Goal: Task Accomplishment & Management: Manage account settings

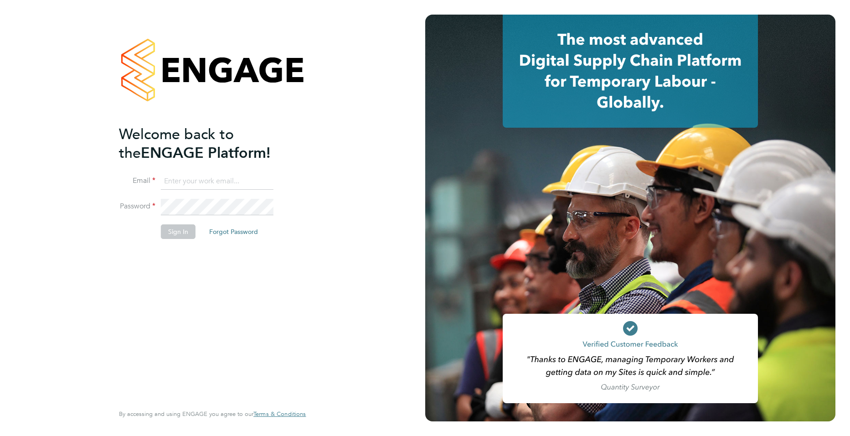
click at [222, 176] on input at bounding box center [217, 181] width 113 height 16
type input "joe.turner@huntereducation.co.uk"
click at [178, 238] on button "Sign In" at bounding box center [178, 231] width 35 height 15
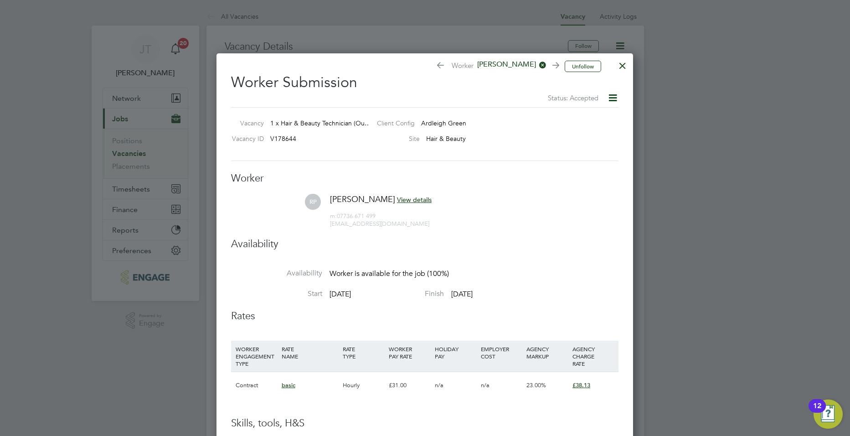
click at [608, 96] on icon at bounding box center [612, 97] width 11 height 11
click at [478, 175] on h3 "Worker" at bounding box center [425, 178] width 388 height 13
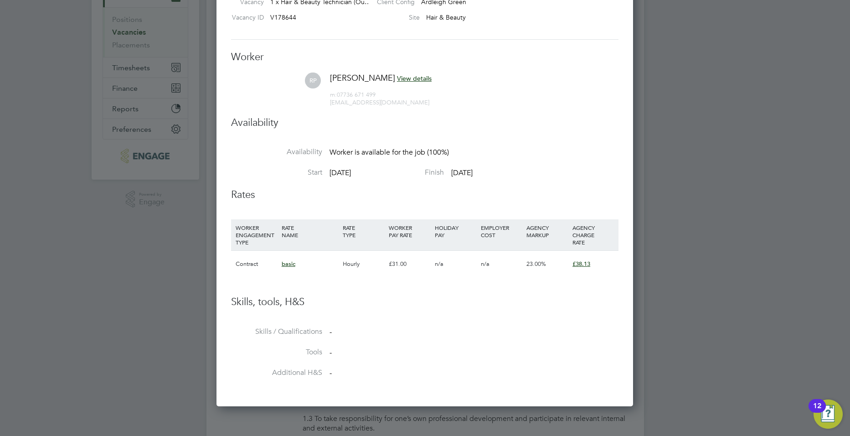
click at [293, 265] on span "basic" at bounding box center [289, 264] width 14 height 8
click at [337, 264] on div "basic" at bounding box center [310, 264] width 61 height 26
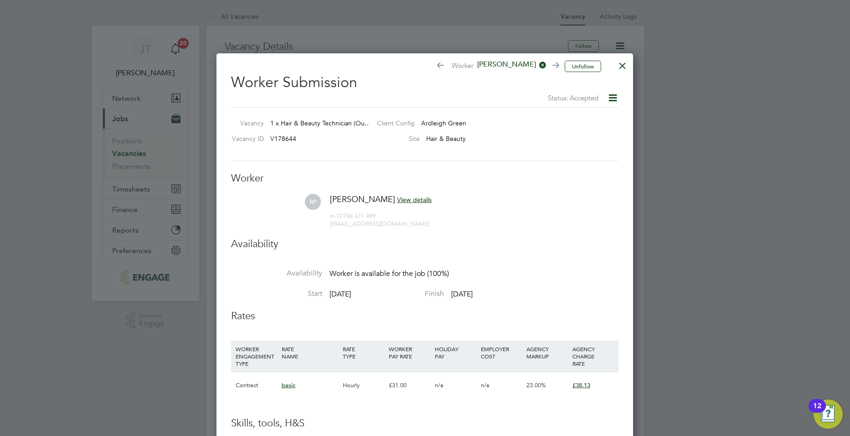
click at [615, 98] on icon at bounding box center [612, 97] width 11 height 11
click at [630, 71] on div at bounding box center [623, 63] width 16 height 16
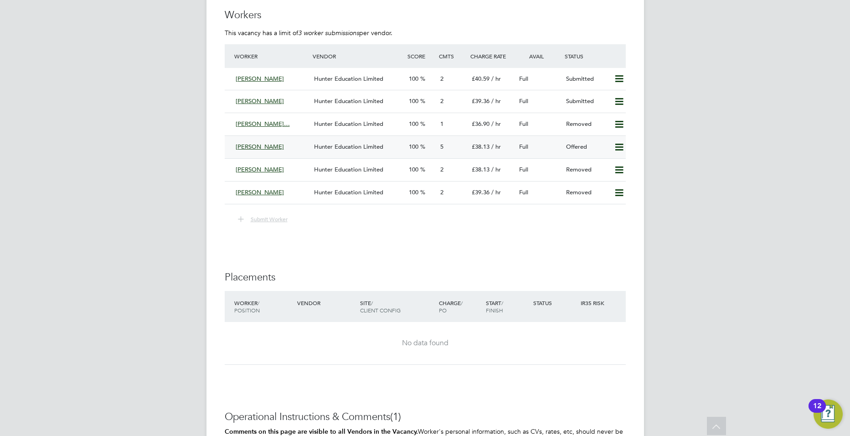
click at [352, 143] on span "Hunter Education Limited" at bounding box center [348, 147] width 69 height 8
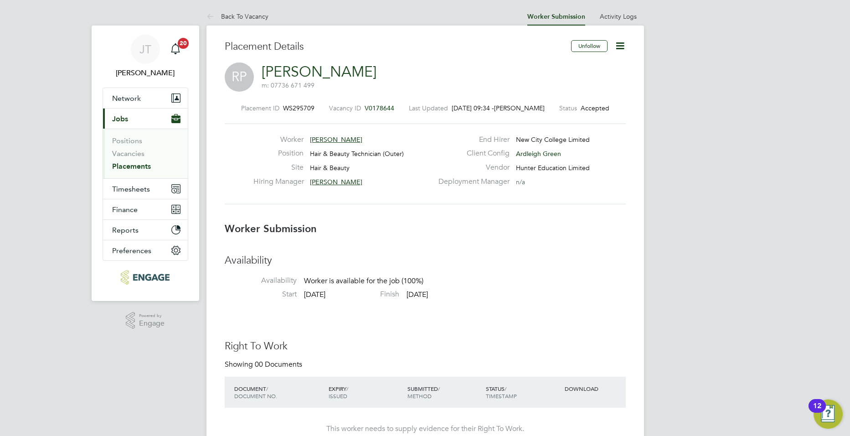
click at [623, 43] on icon at bounding box center [620, 45] width 11 height 11
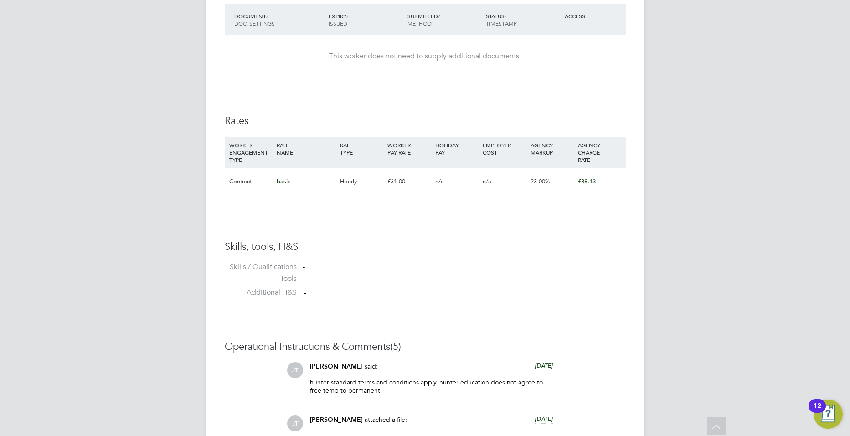
scroll to position [523, 0]
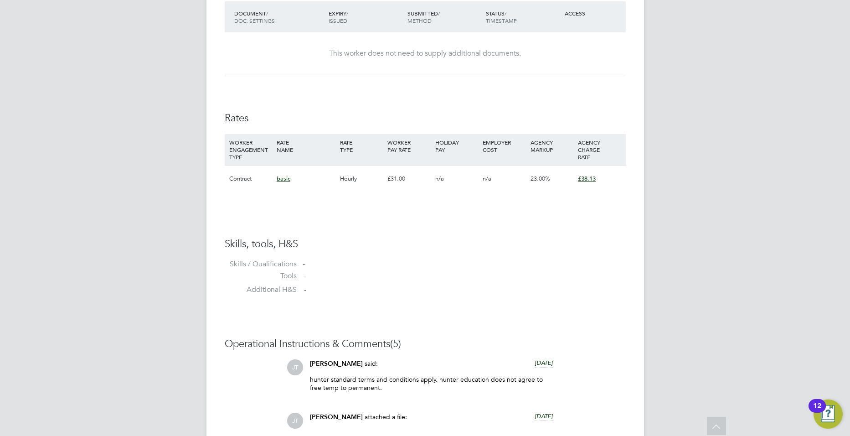
click at [587, 180] on span "£38.13" at bounding box center [587, 179] width 18 height 8
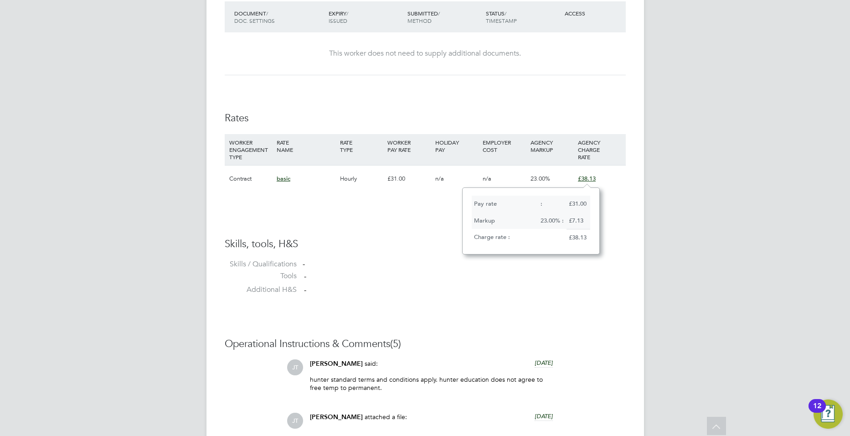
click at [512, 298] on li "Additional H&S -" at bounding box center [425, 292] width 401 height 14
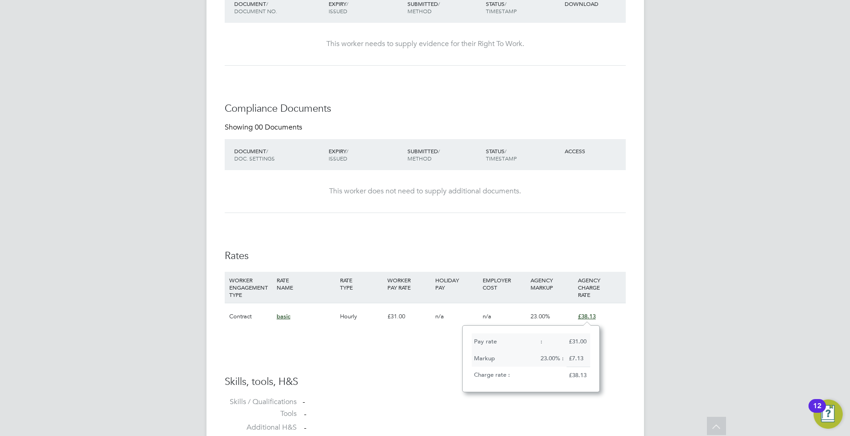
drag, startPoint x: 323, startPoint y: 286, endPoint x: 346, endPoint y: 285, distance: 23.3
click at [325, 286] on div "WORKER ENGAGEMENT TYPE RATE NAME RATE TYPE WORKER PAY RATE HOLIDAY PAY EMPLOYER…" at bounding box center [425, 287] width 401 height 31
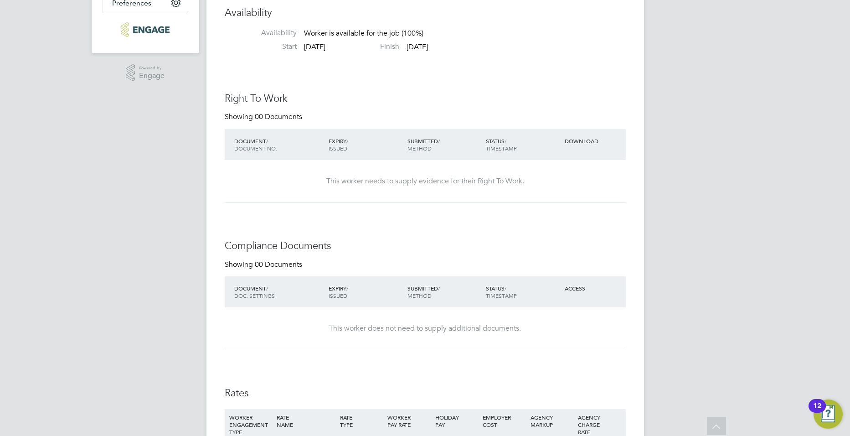
scroll to position [0, 0]
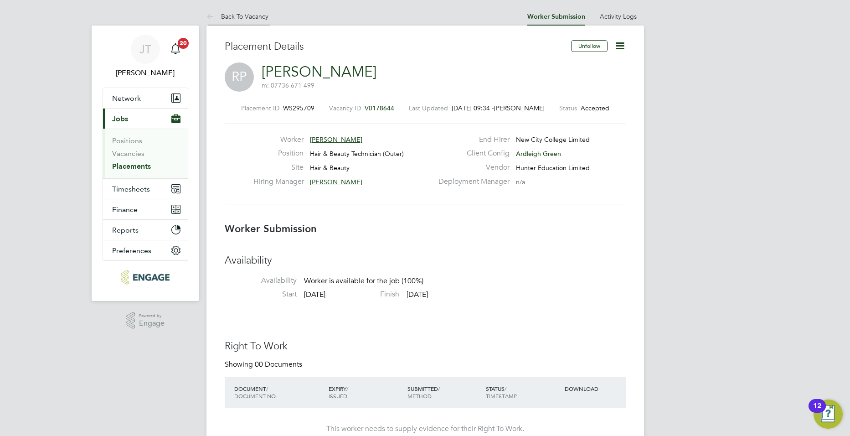
click at [230, 19] on link "Back To Vacancy" at bounding box center [238, 16] width 62 height 8
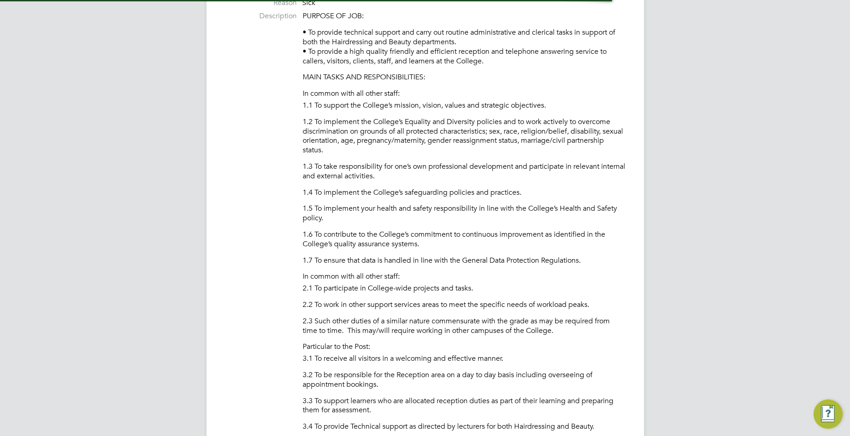
scroll to position [5, 5]
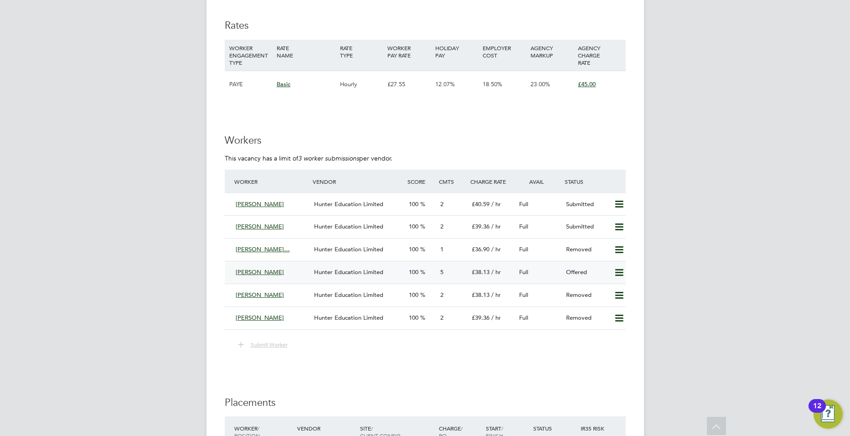
click at [621, 275] on icon at bounding box center [619, 272] width 11 height 7
drag, startPoint x: 515, startPoint y: 352, endPoint x: 544, endPoint y: 295, distance: 64.8
click at [518, 349] on li "Submit Worker" at bounding box center [425, 349] width 401 height 21
click at [552, 268] on div "Full" at bounding box center [539, 272] width 47 height 15
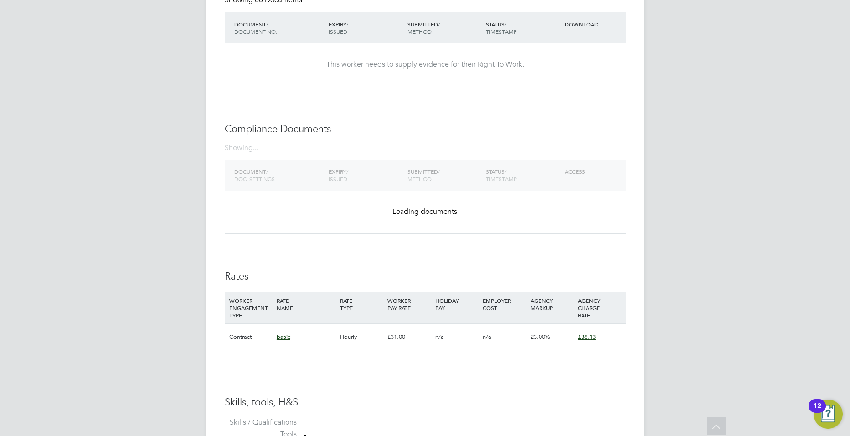
click at [401, 337] on div "£31.00" at bounding box center [408, 337] width 47 height 26
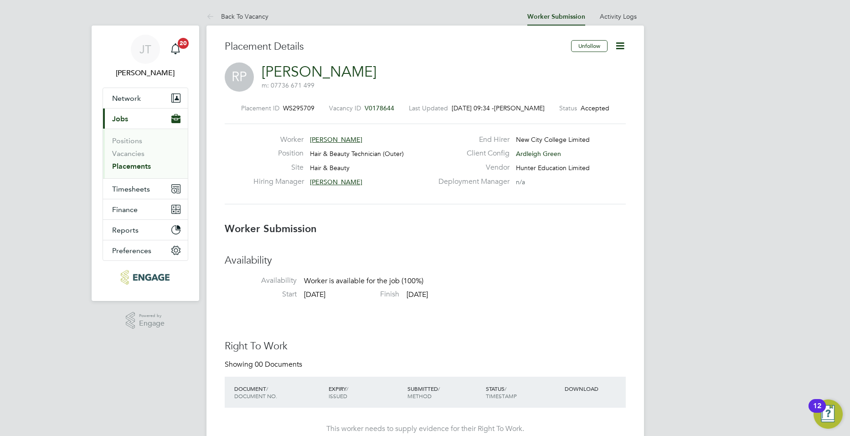
click at [625, 45] on icon at bounding box center [620, 45] width 11 height 11
click at [599, 66] on li "Edit Worker Submission e" at bounding box center [581, 67] width 84 height 13
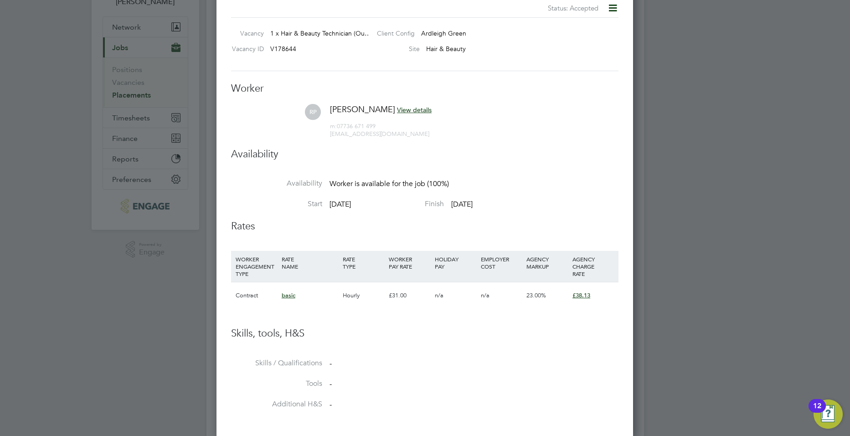
click at [579, 293] on span "£38.13" at bounding box center [582, 295] width 18 height 8
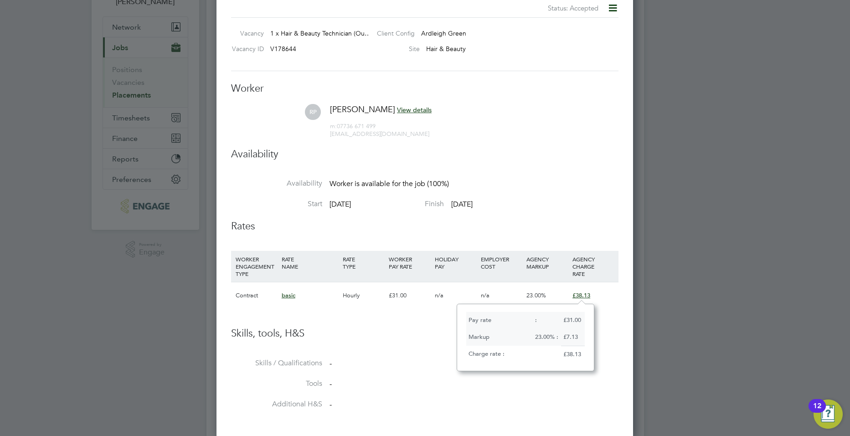
drag, startPoint x: 418, startPoint y: 324, endPoint x: 426, endPoint y: 289, distance: 36.1
click at [419, 323] on li "WORKER ENGAGEMENT TYPE RATE NAME RATE TYPE WORKER PAY RATE HOLIDAY PAY EMPLOYER…" at bounding box center [425, 289] width 388 height 76
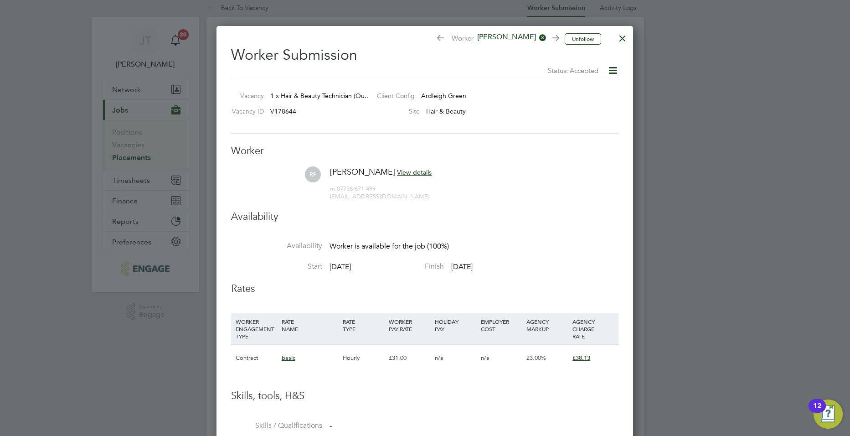
click at [612, 70] on icon at bounding box center [612, 70] width 11 height 11
click at [553, 263] on li "Start 01 Sep 2025 Finish 19 Dec 2025" at bounding box center [425, 272] width 388 height 21
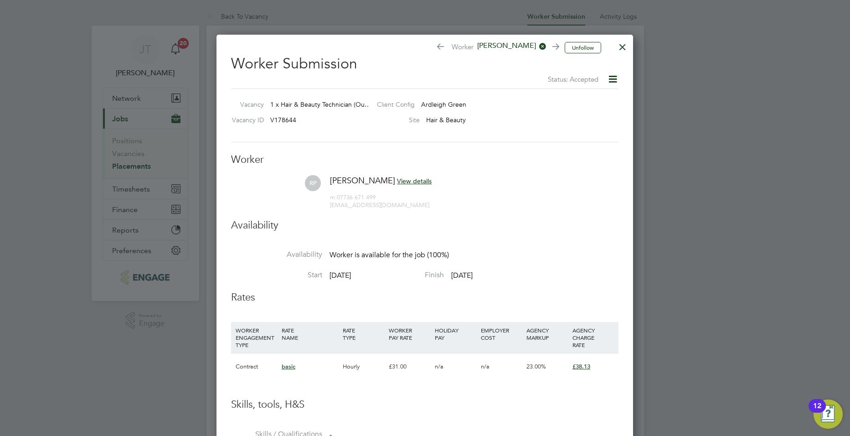
click at [624, 47] on div at bounding box center [623, 44] width 16 height 16
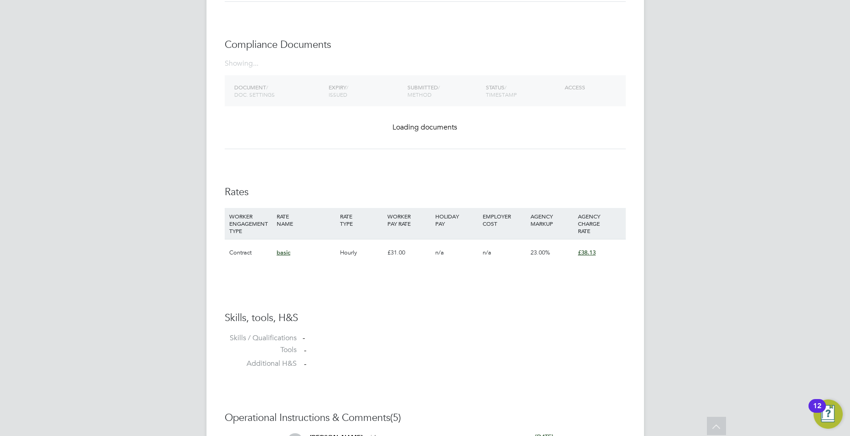
click at [539, 250] on span "23.00%" at bounding box center [541, 253] width 20 height 8
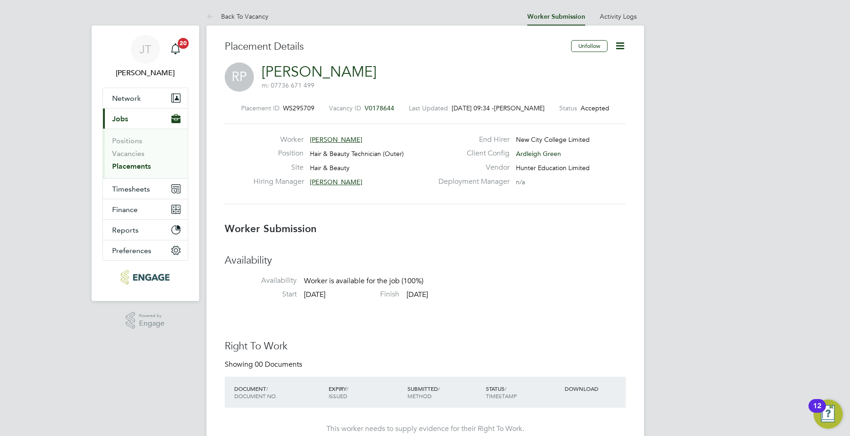
click at [624, 44] on icon at bounding box center [620, 45] width 11 height 11
drag, startPoint x: 512, startPoint y: 304, endPoint x: 621, endPoint y: 226, distance: 133.4
click at [621, 226] on h3 "Worker Submission" at bounding box center [425, 229] width 401 height 13
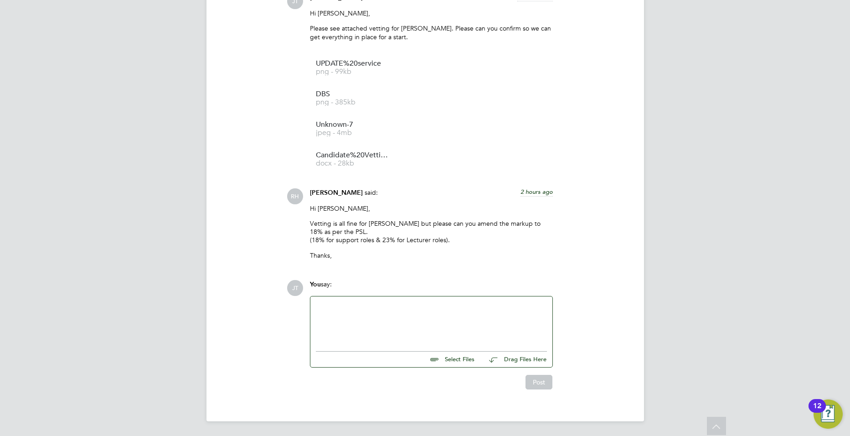
click at [382, 310] on div at bounding box center [431, 321] width 231 height 39
click at [473, 338] on div "Hi Rufena, Please can you advise how I can correct this. I don't seem to be abl…" at bounding box center [431, 321] width 231 height 39
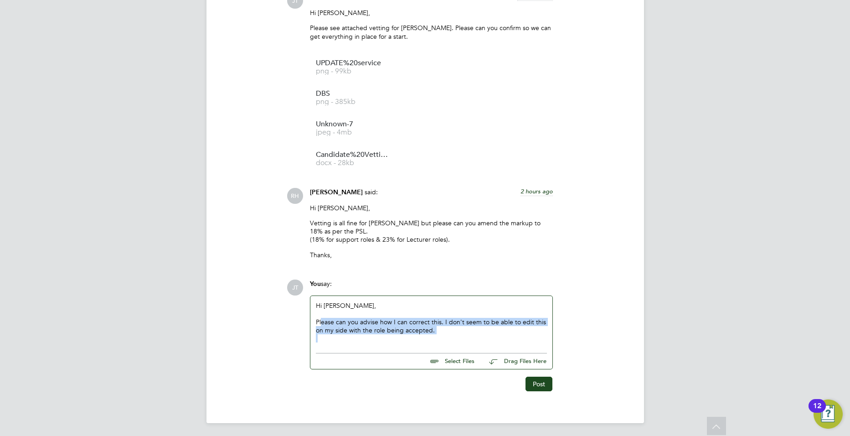
drag, startPoint x: 424, startPoint y: 330, endPoint x: 321, endPoint y: 319, distance: 103.2
click at [321, 319] on div "Hi Rufena, Please can you advise how I can correct this. I don't seem to be abl…" at bounding box center [431, 321] width 231 height 41
click at [420, 337] on div at bounding box center [431, 338] width 231 height 8
drag, startPoint x: 507, startPoint y: 333, endPoint x: 253, endPoint y: 290, distance: 257.6
click at [253, 290] on div "Operational Instructions & Comments (5) JT Joe Turner said: 8 days ago hunter s…" at bounding box center [425, 71] width 401 height 642
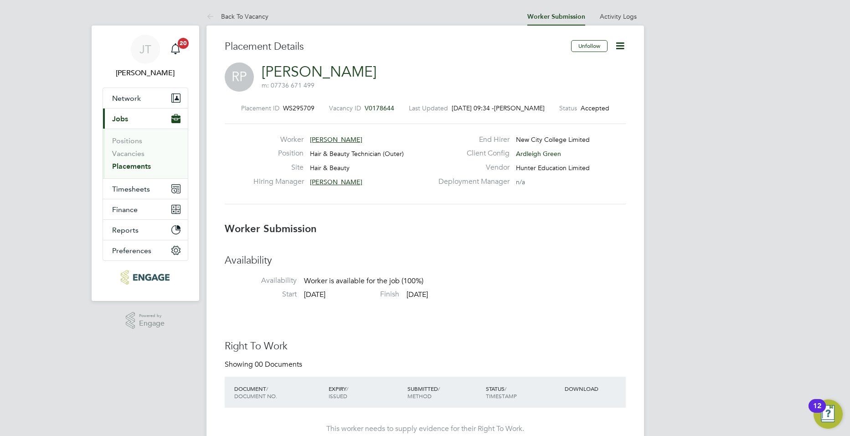
click at [623, 43] on icon at bounding box center [620, 45] width 11 height 11
click at [552, 182] on div "Deployment Manager n/a" at bounding box center [531, 184] width 196 height 14
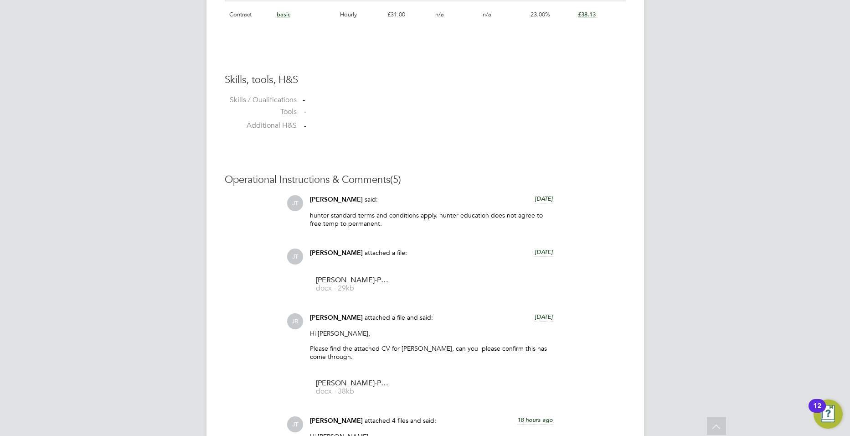
scroll to position [689, 0]
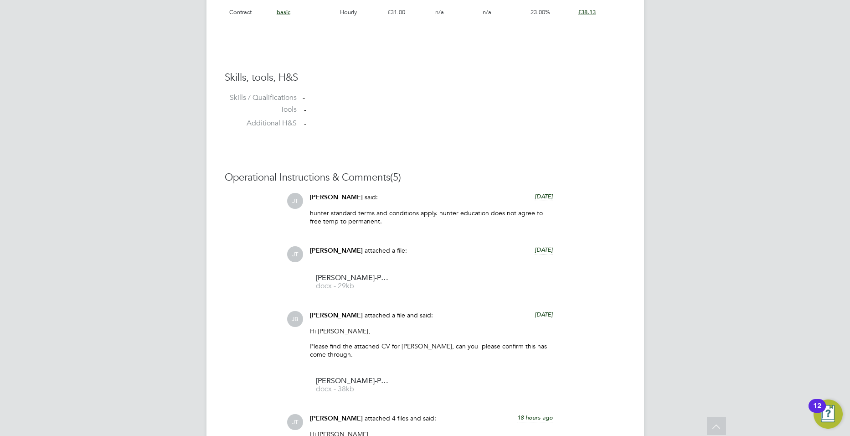
click at [647, 196] on div "JT Joe Turner Notifications 20 Applications: Network Team Members Businesses Si…" at bounding box center [425, 84] width 850 height 1546
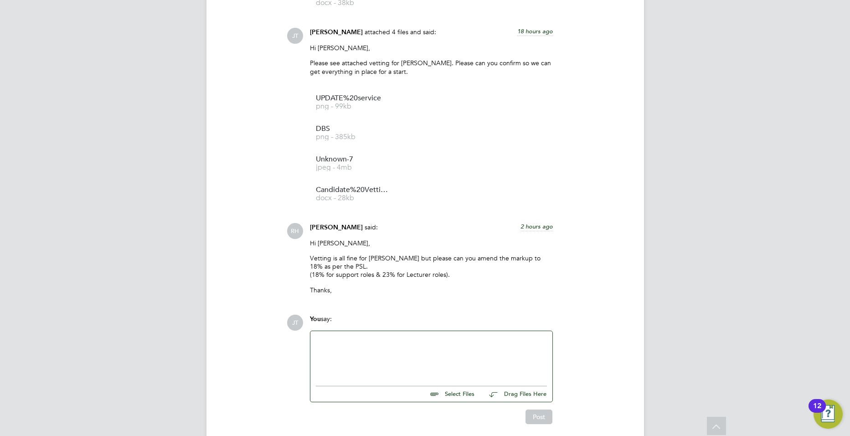
scroll to position [1086, 0]
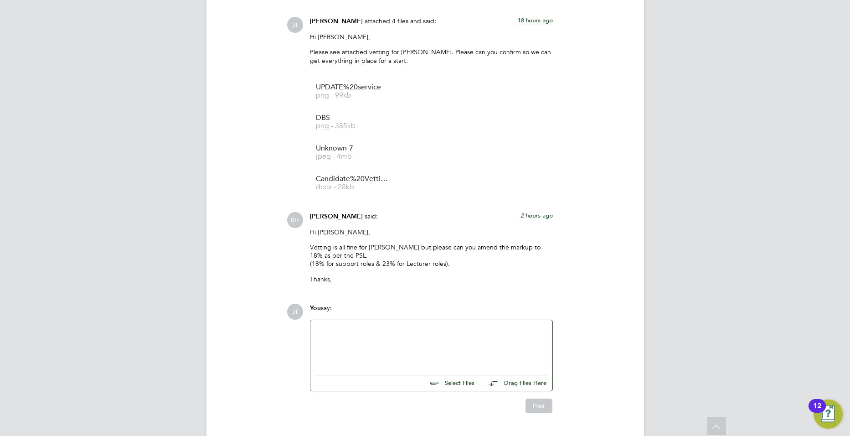
click at [410, 353] on div at bounding box center [431, 345] width 231 height 39
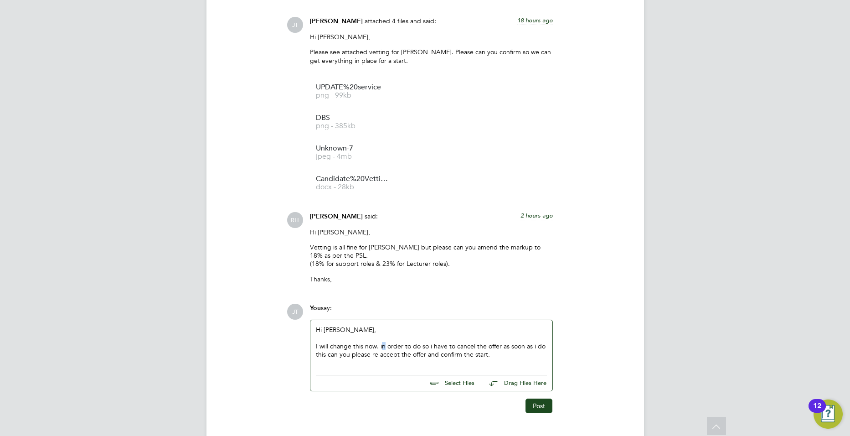
click at [383, 345] on div "I will change this now. in order to do so i have to cancel the offer as soon as…" at bounding box center [431, 350] width 231 height 16
click at [382, 345] on div "I will change this now. in order to do so i have to cancel the offer as soon as…" at bounding box center [431, 350] width 231 height 16
click at [550, 406] on button "Post" at bounding box center [539, 406] width 27 height 15
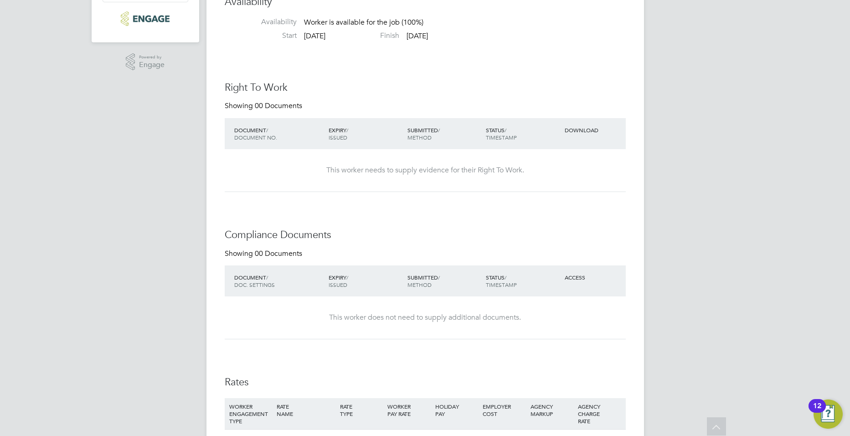
scroll to position [0, 0]
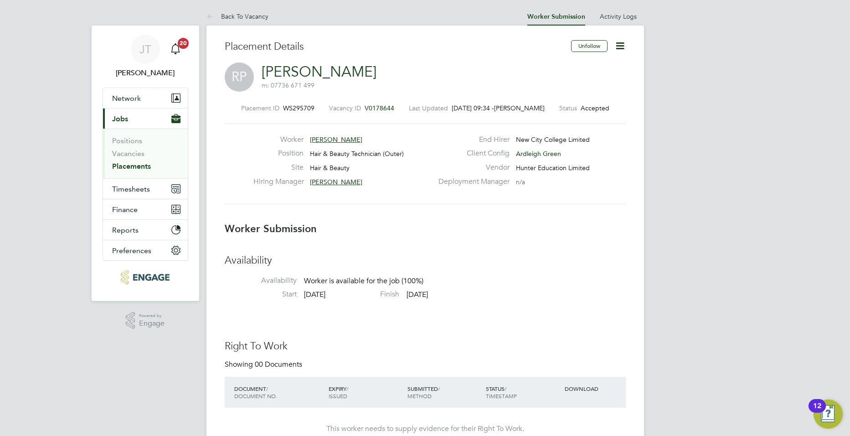
click at [621, 42] on icon at bounding box center [620, 45] width 11 height 11
click at [554, 123] on li "Cancel" at bounding box center [581, 124] width 84 height 13
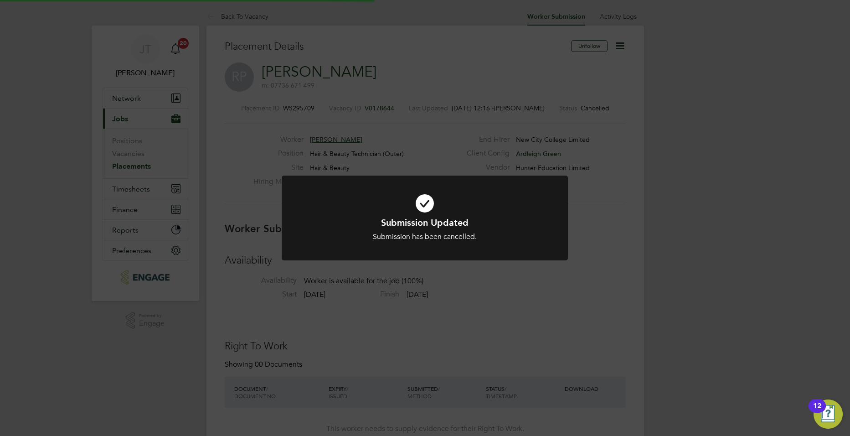
scroll to position [27, 64]
click at [212, 101] on div "Submission Updated Submission has been cancelled. Cancel Okay" at bounding box center [425, 218] width 850 height 436
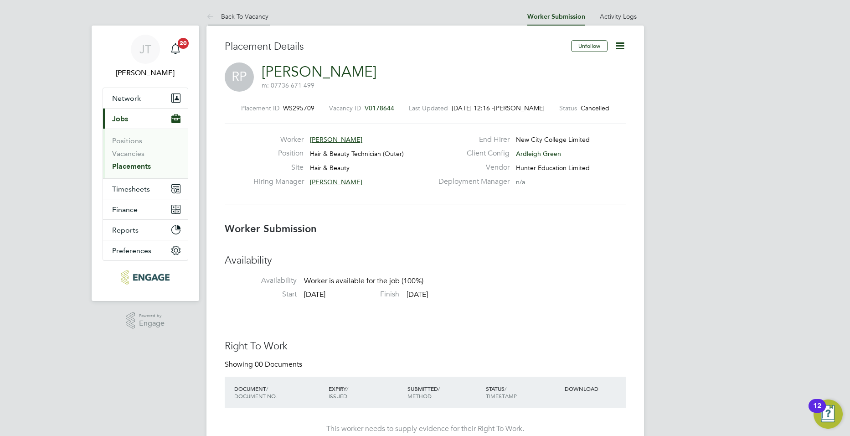
click at [216, 17] on icon at bounding box center [212, 16] width 11 height 11
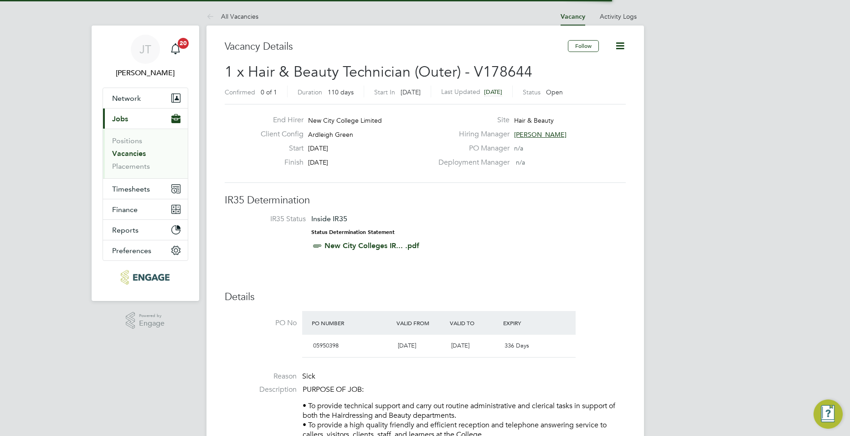
scroll to position [16, 86]
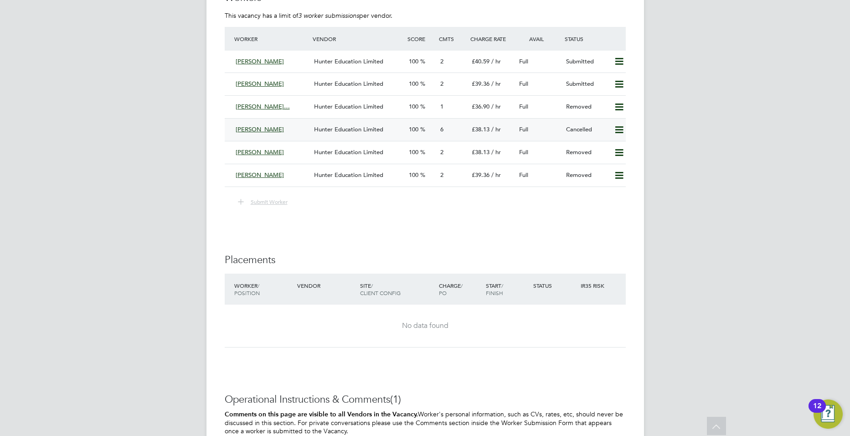
click at [261, 128] on span "Rebecca Potter" at bounding box center [260, 129] width 48 height 8
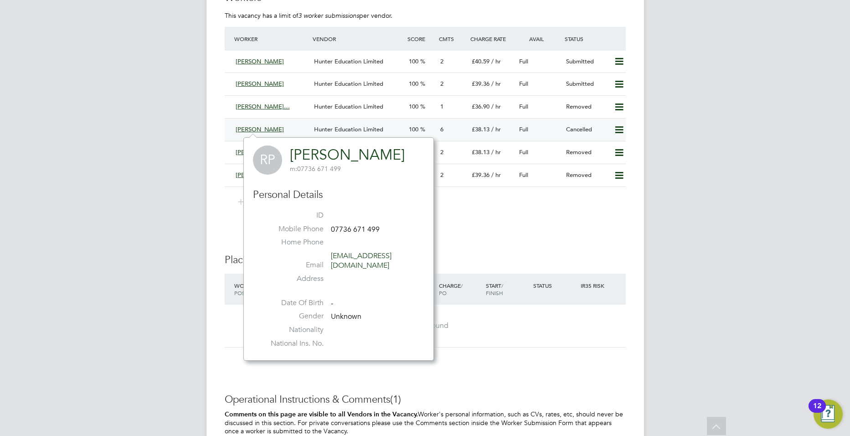
click at [358, 134] on div "Hunter Education Limited" at bounding box center [358, 129] width 94 height 15
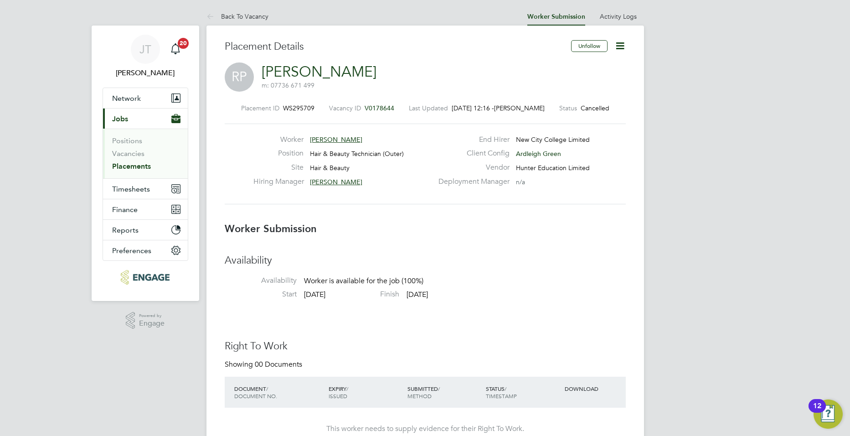
click at [620, 48] on icon at bounding box center [620, 45] width 11 height 11
click at [577, 64] on li "Edit Worker Submission e" at bounding box center [581, 67] width 84 height 13
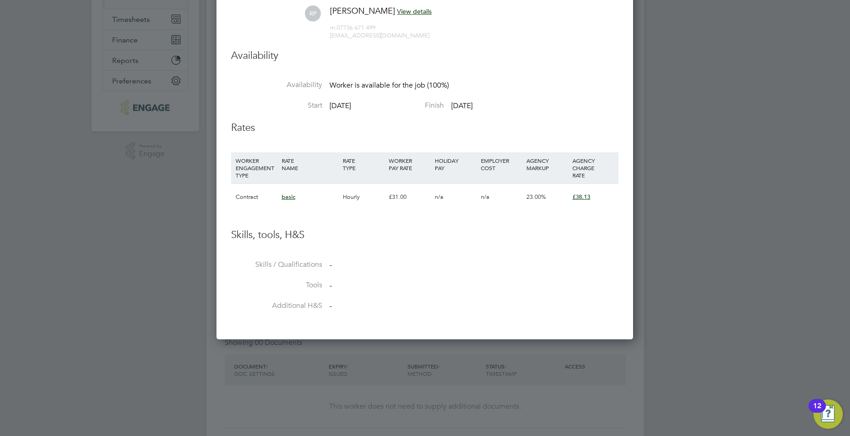
click at [291, 195] on span "basic" at bounding box center [289, 197] width 14 height 8
click at [566, 261] on li "Skills / Qualifications -" at bounding box center [425, 270] width 388 height 21
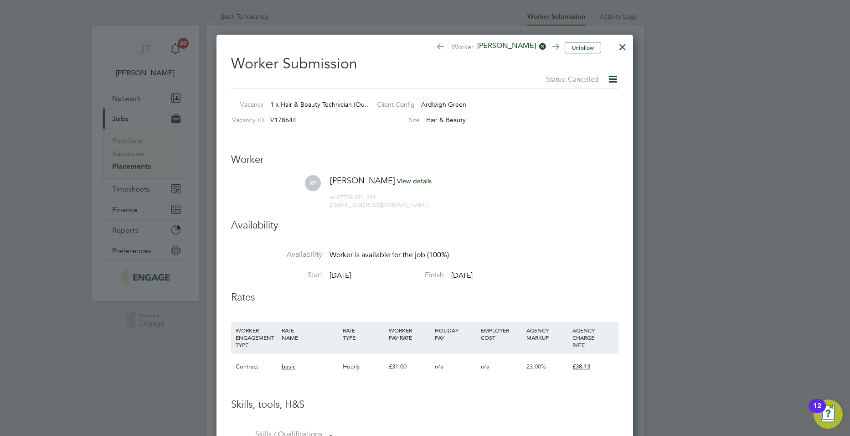
drag, startPoint x: 625, startPoint y: 35, endPoint x: 625, endPoint y: 40, distance: 5.0
click at [625, 35] on div "Unfollow Worker Rebecca Potter Worker Submission Status: Cancelled Vacancy 1 x …" at bounding box center [425, 272] width 417 height 474
click at [625, 40] on div at bounding box center [623, 44] width 16 height 16
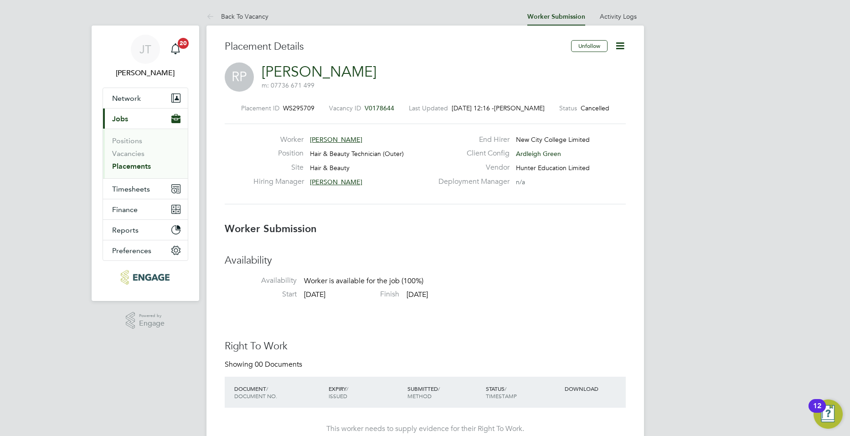
click at [621, 49] on icon at bounding box center [620, 45] width 11 height 11
click at [563, 96] on li "Resubmit" at bounding box center [581, 98] width 84 height 13
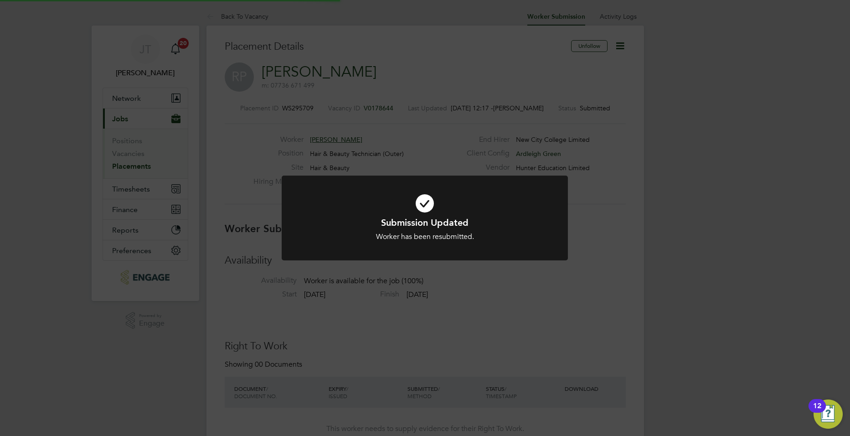
click at [614, 67] on div "Submission Updated Worker has been resubmitted. Cancel Okay" at bounding box center [425, 218] width 850 height 436
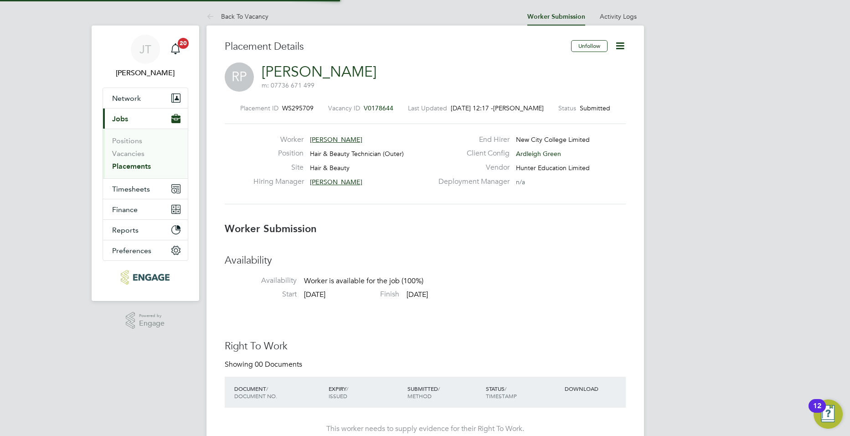
scroll to position [27, 64]
click at [626, 48] on icon at bounding box center [620, 45] width 11 height 11
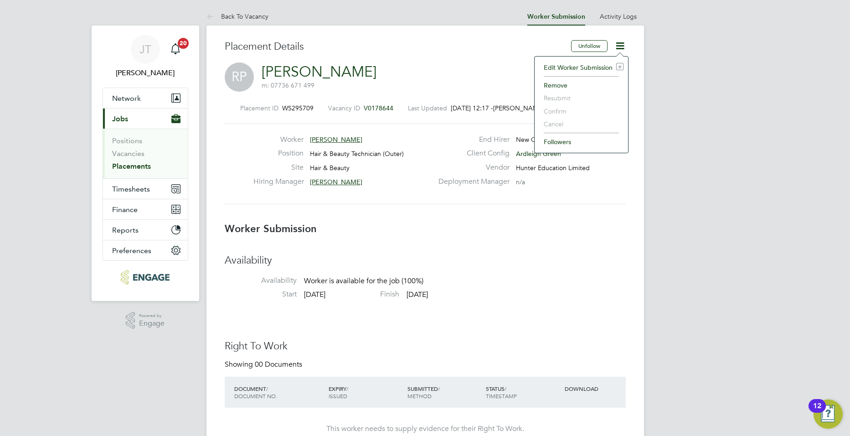
click at [599, 67] on li "Edit Worker Submission e" at bounding box center [581, 67] width 84 height 13
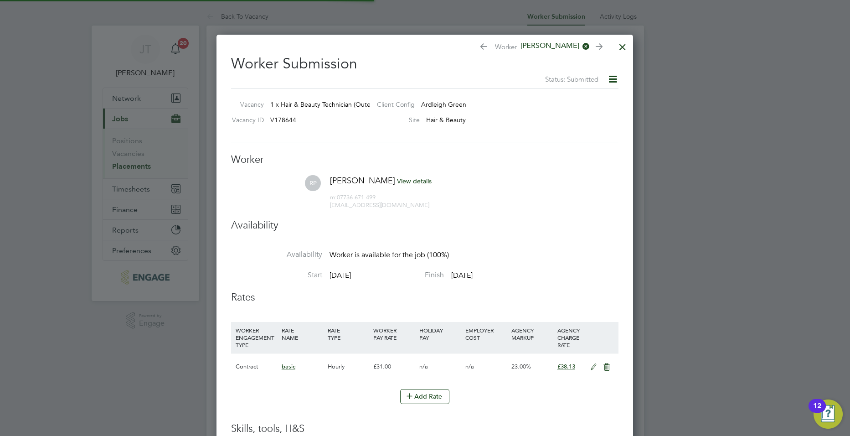
scroll to position [5, 5]
click at [594, 368] on icon at bounding box center [593, 366] width 11 height 7
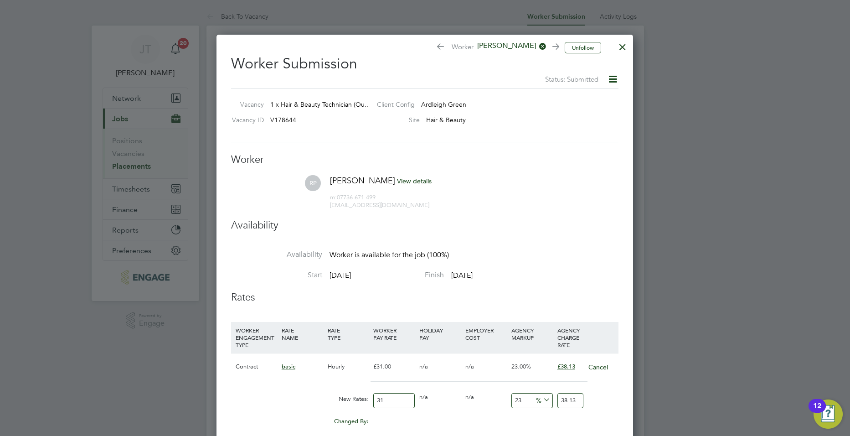
click at [529, 397] on input "23" at bounding box center [532, 400] width 41 height 15
type input "2"
type input "31.62"
type input "1"
type input "31.31"
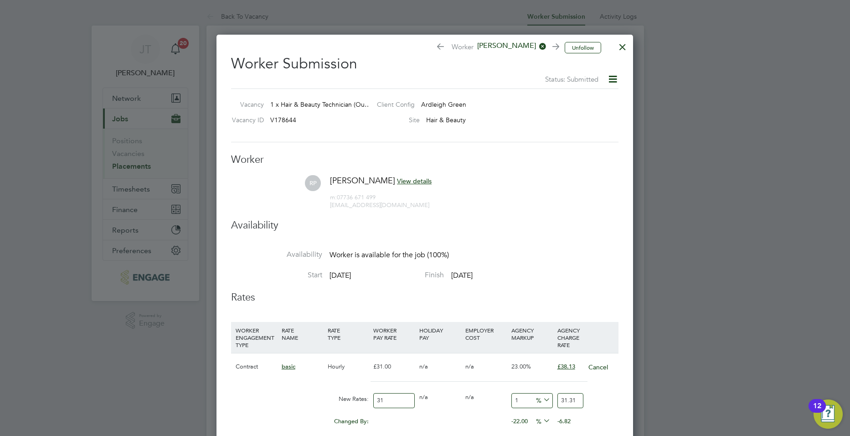
type input "18"
type input "36.58"
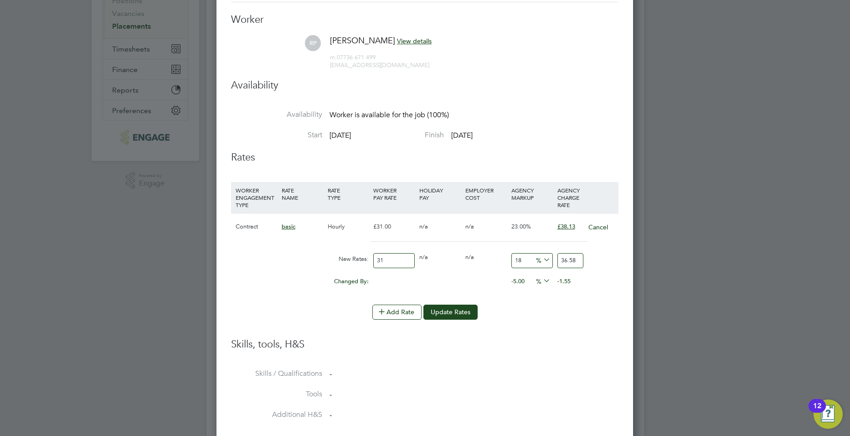
type input "18"
click at [397, 260] on input "31" at bounding box center [393, 260] width 41 height 15
type input "3"
type input "3.54"
type input "32"
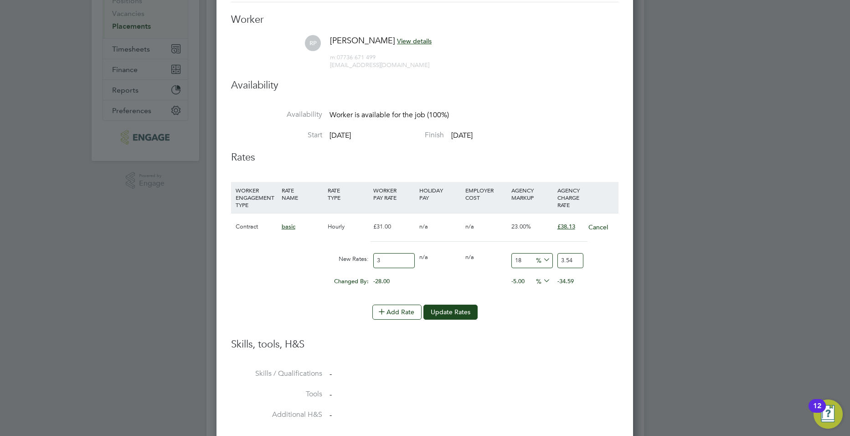
type input "37.76"
type input "3"
type input "3.54"
type input "31"
type input "36.58"
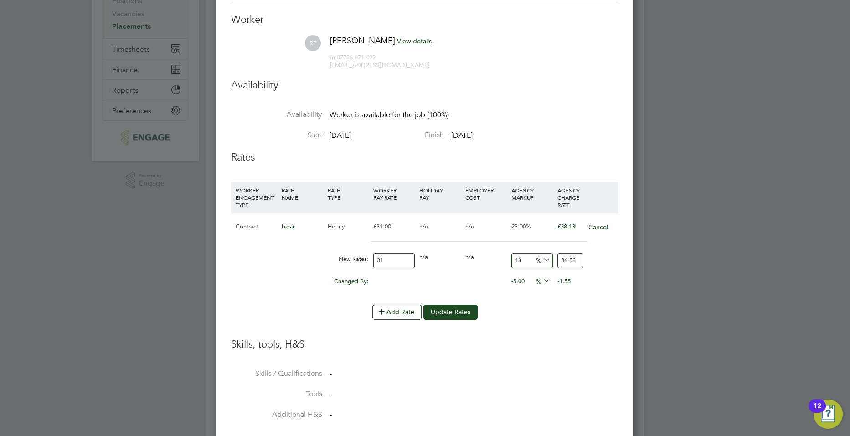
click at [524, 353] on li "Skills, tools, H&S" at bounding box center [425, 353] width 388 height 31
click at [446, 318] on button "Update Rates" at bounding box center [451, 312] width 54 height 15
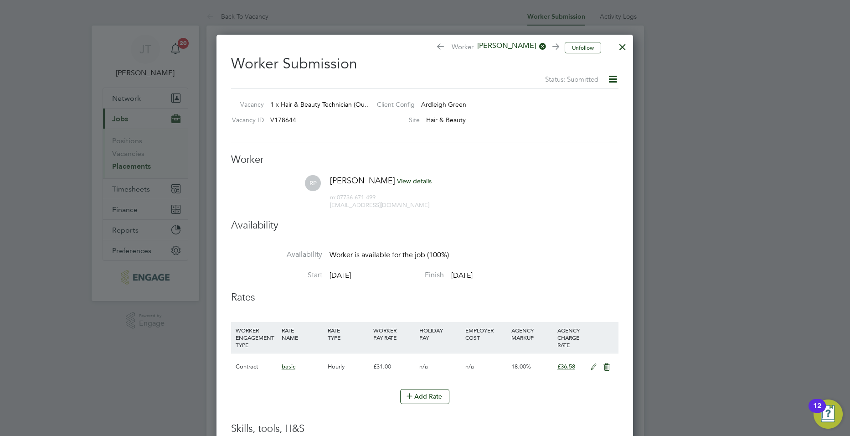
click at [626, 46] on div at bounding box center [623, 44] width 16 height 16
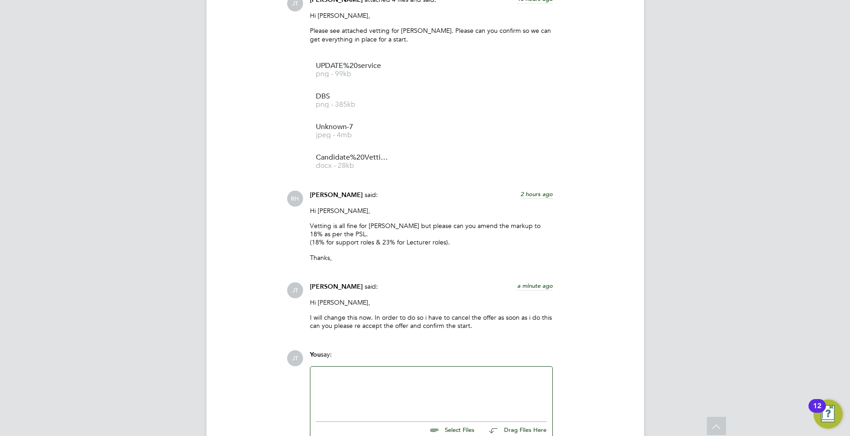
click at [369, 372] on div at bounding box center [432, 392] width 242 height 50
click at [346, 402] on div at bounding box center [431, 391] width 231 height 39
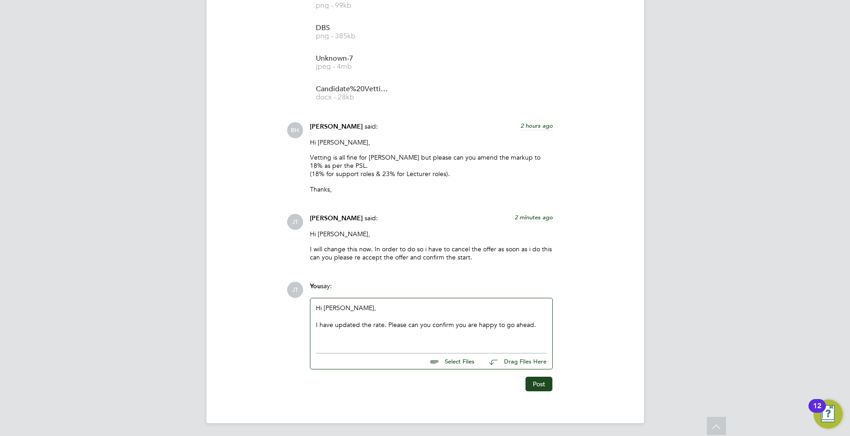
scroll to position [1178, 0]
click at [542, 382] on button "Post" at bounding box center [539, 382] width 27 height 15
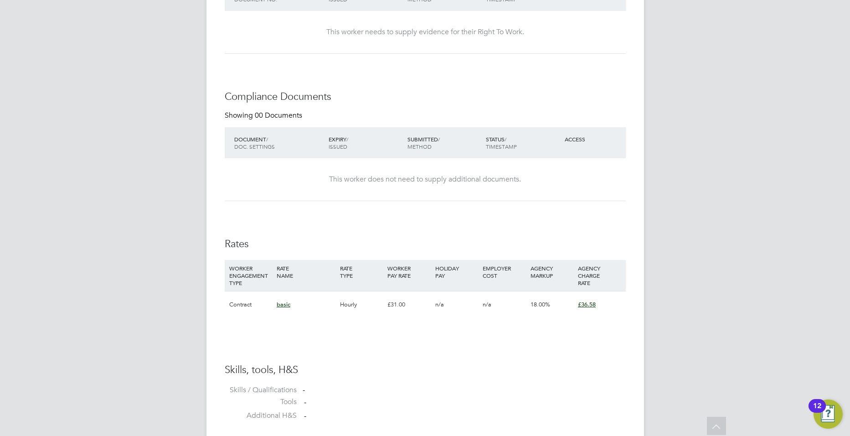
scroll to position [401, 0]
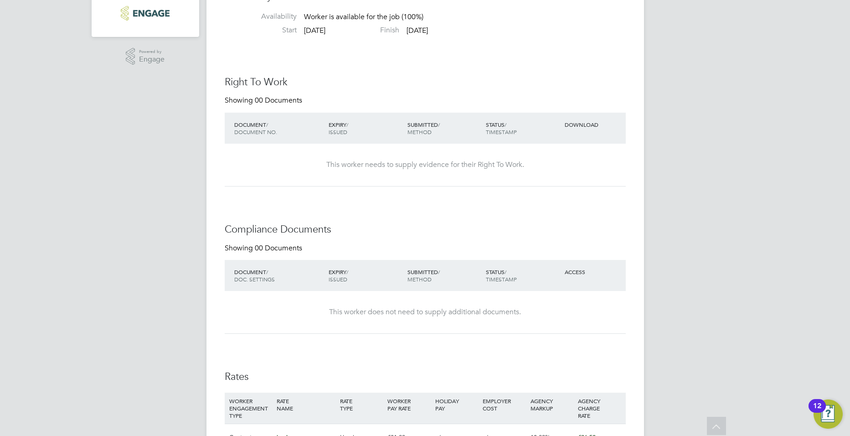
click at [332, 377] on h3 "Rates" at bounding box center [425, 376] width 401 height 13
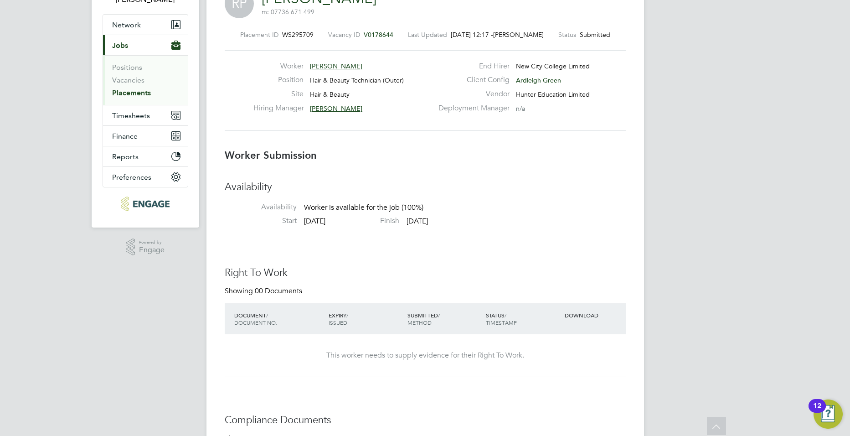
scroll to position [0, 0]
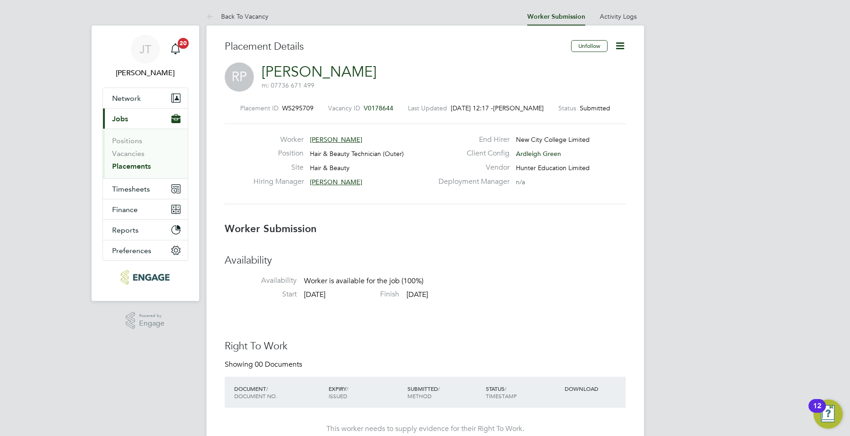
click at [140, 164] on link "Placements" at bounding box center [131, 166] width 39 height 9
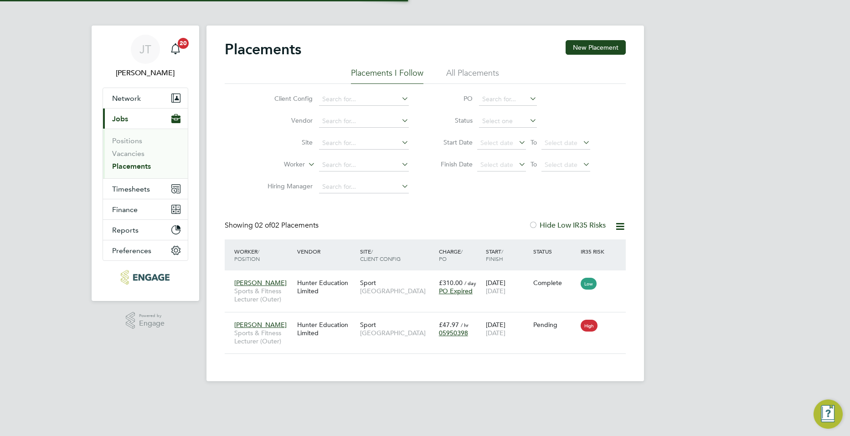
scroll to position [26, 79]
click at [137, 152] on link "Vacancies" at bounding box center [128, 153] width 32 height 9
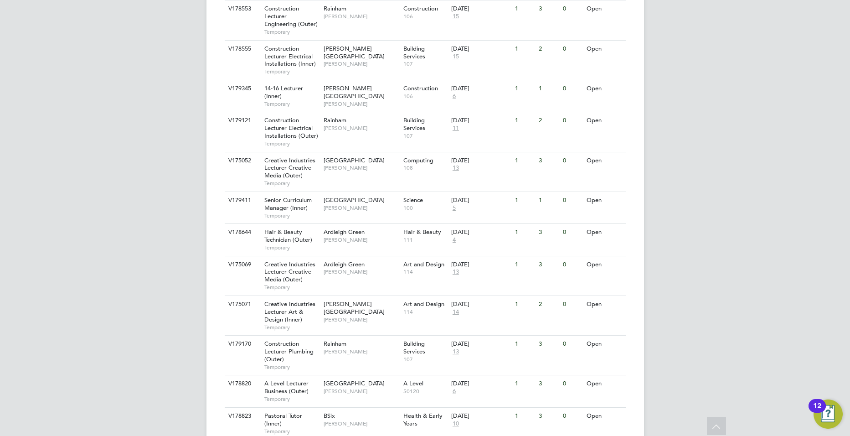
scroll to position [581, 0]
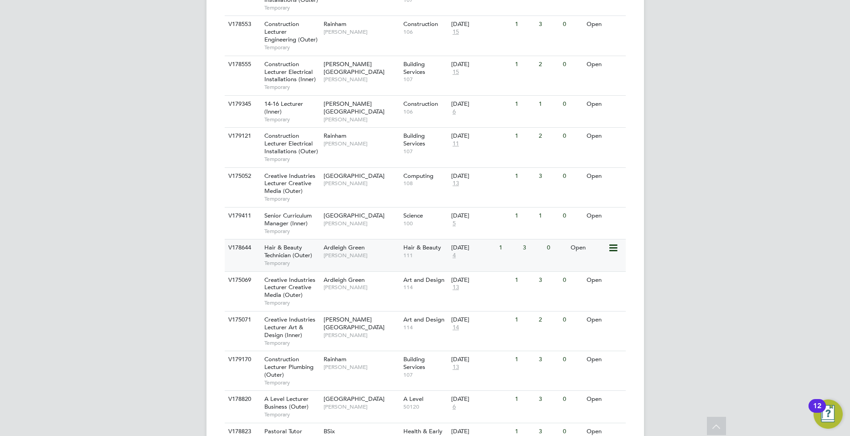
click at [343, 243] on span "Ardleigh Green" at bounding box center [344, 247] width 41 height 8
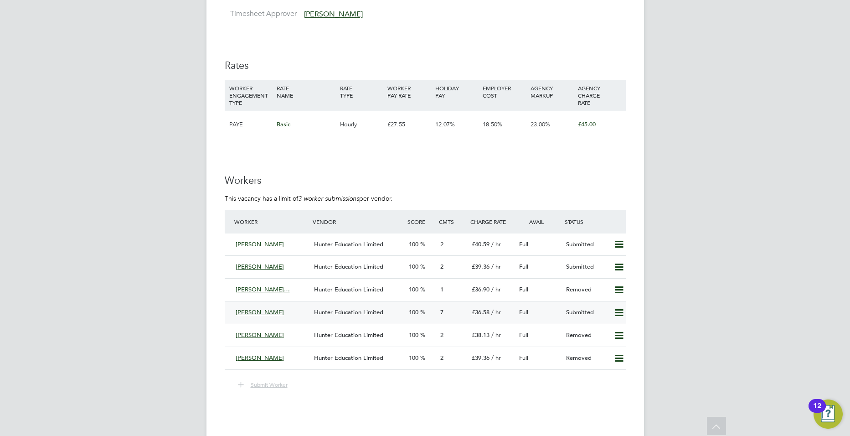
click at [356, 312] on span "Hunter Education Limited" at bounding box center [348, 312] width 69 height 8
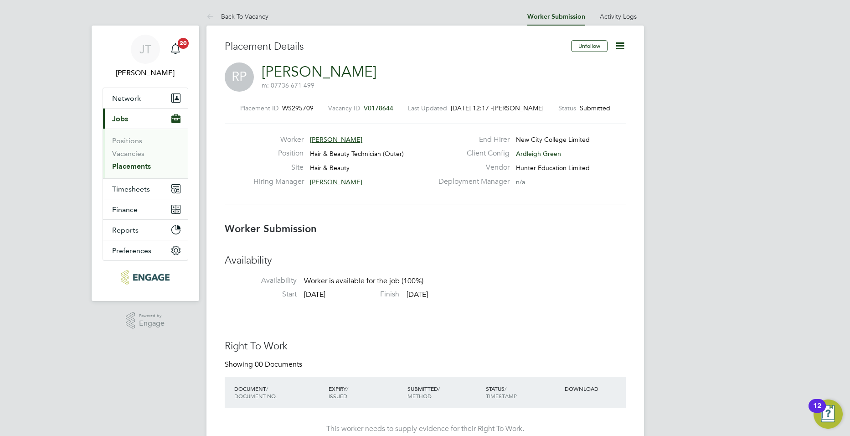
click at [620, 47] on icon at bounding box center [620, 45] width 11 height 11
click at [448, 81] on div "RP Rebecca Potter m: 07736 671 499" at bounding box center [425, 77] width 401 height 31
click at [128, 152] on link "Vacancies" at bounding box center [128, 153] width 32 height 9
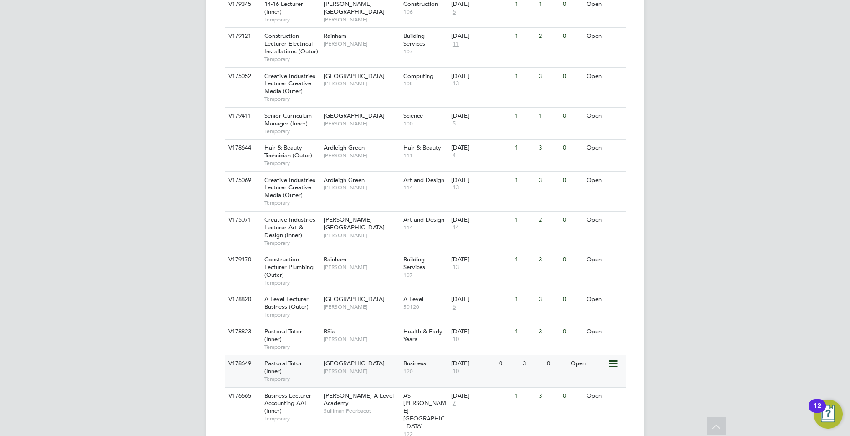
scroll to position [675, 0]
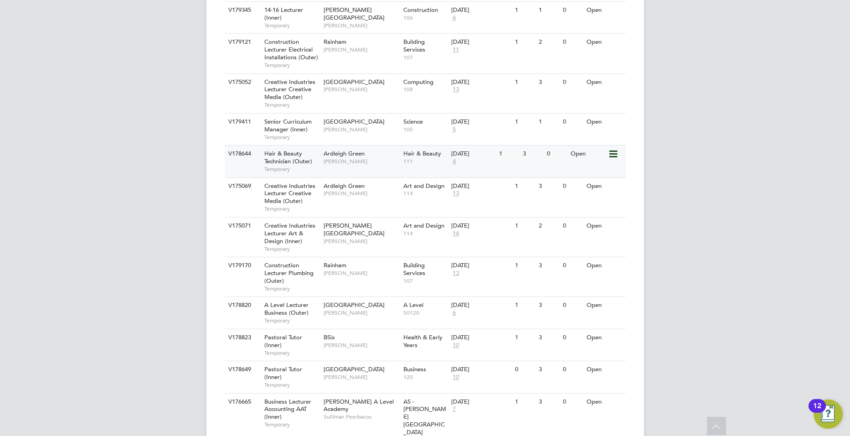
click at [355, 158] on span "[PERSON_NAME]" at bounding box center [361, 161] width 75 height 7
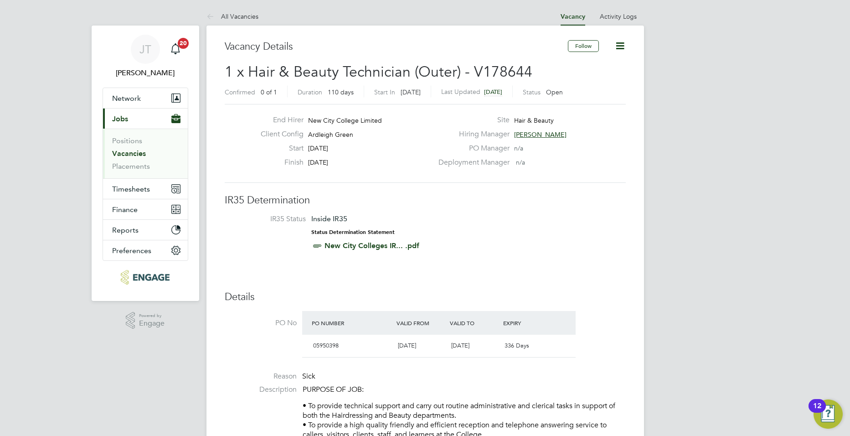
drag, startPoint x: 124, startPoint y: 153, endPoint x: 136, endPoint y: 155, distance: 12.8
click at [124, 153] on link "Vacancies" at bounding box center [129, 153] width 34 height 9
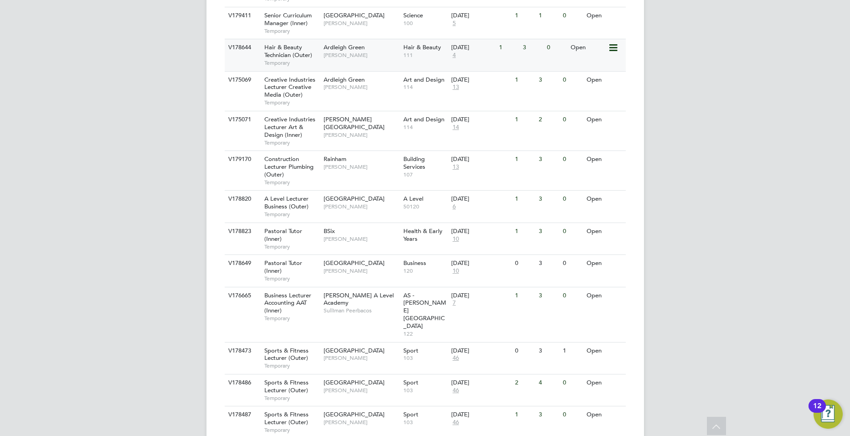
click at [329, 43] on span "Ardleigh Green" at bounding box center [344, 47] width 41 height 8
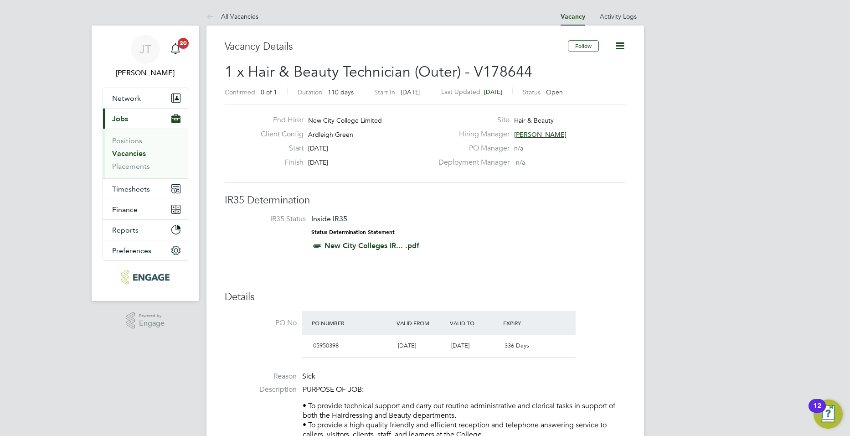
click at [321, 70] on span "1 x Hair & Beauty Technician (Outer) - V178644" at bounding box center [379, 72] width 308 height 18
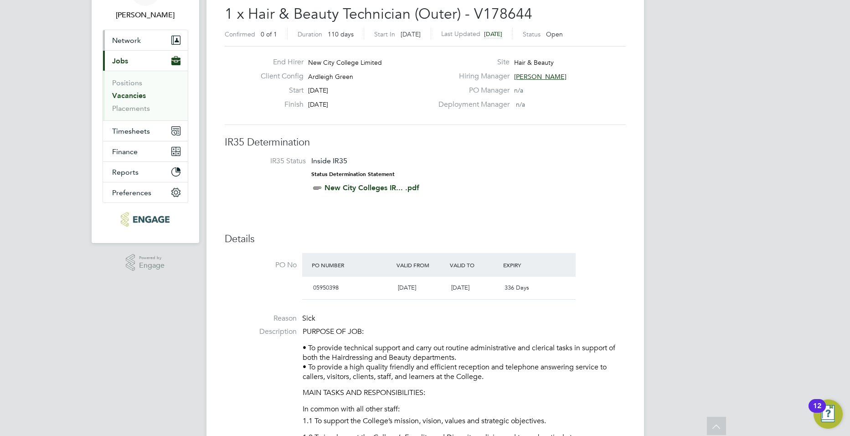
drag, startPoint x: 114, startPoint y: 95, endPoint x: 124, endPoint y: 95, distance: 9.1
click at [114, 95] on link "Vacancies" at bounding box center [129, 95] width 34 height 9
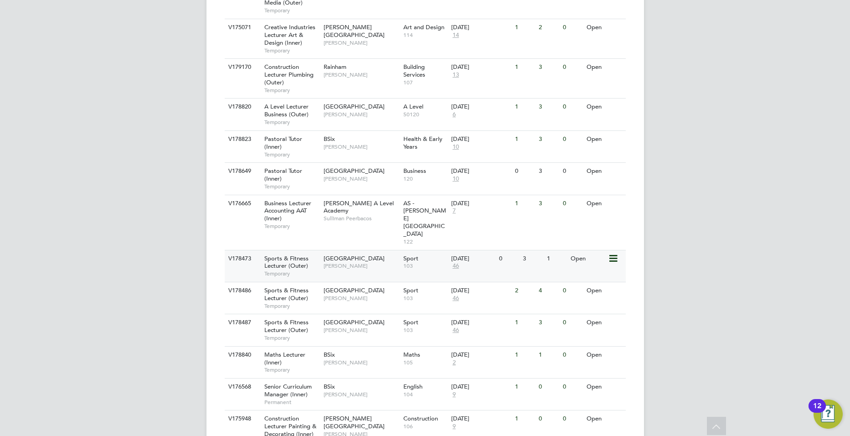
click at [347, 254] on span "[GEOGRAPHIC_DATA]" at bounding box center [354, 258] width 61 height 8
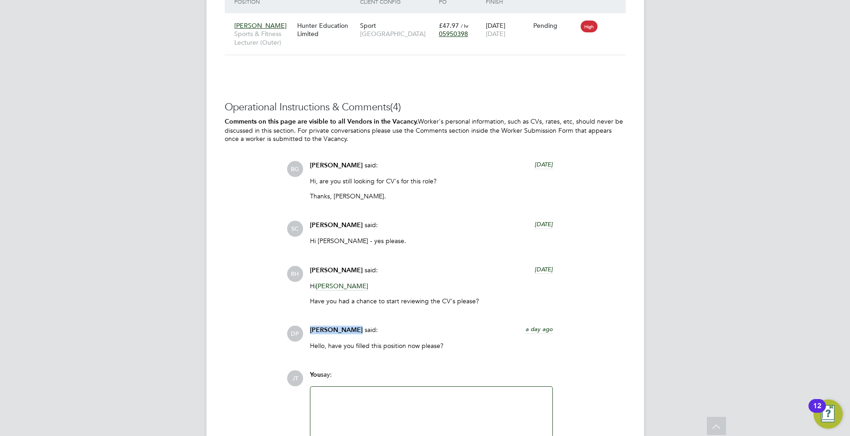
drag, startPoint x: 310, startPoint y: 328, endPoint x: 351, endPoint y: 325, distance: 40.7
click at [351, 326] on span "[PERSON_NAME]" at bounding box center [336, 330] width 53 height 8
drag, startPoint x: 351, startPoint y: 325, endPoint x: 342, endPoint y: 327, distance: 9.3
copy span "[PERSON_NAME]"
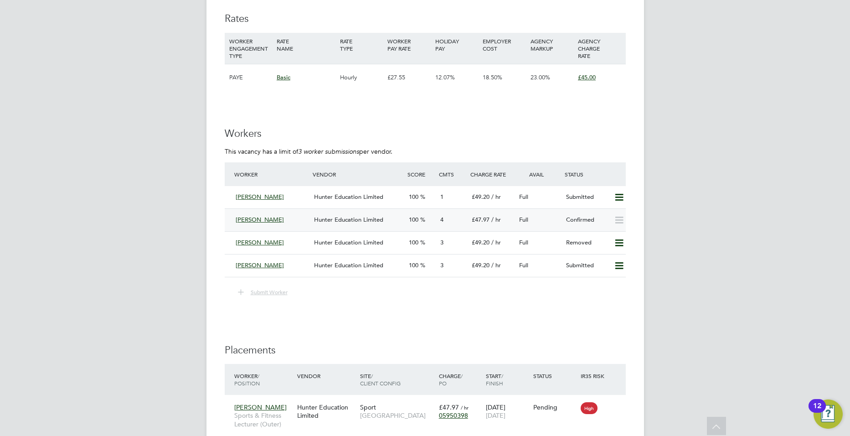
click at [242, 214] on div "[PERSON_NAME]" at bounding box center [271, 219] width 79 height 15
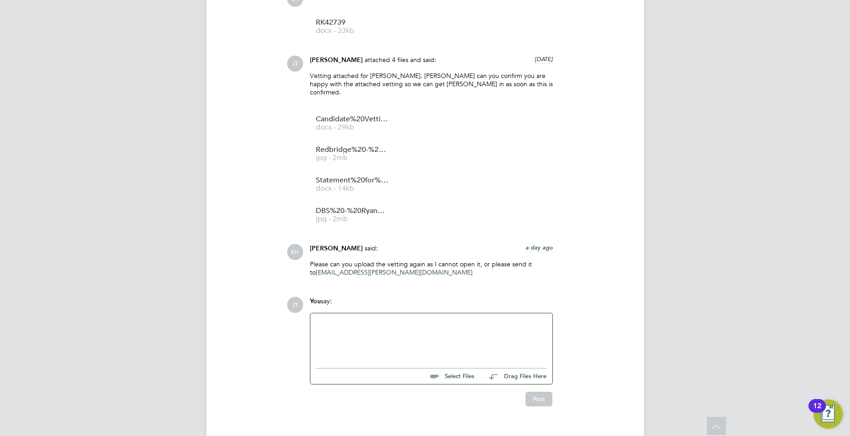
click at [402, 319] on div at bounding box center [431, 338] width 231 height 39
click at [367, 339] on div at bounding box center [431, 338] width 231 height 39
click at [539, 392] on button "Post" at bounding box center [539, 399] width 27 height 15
